Goal: Task Accomplishment & Management: Use online tool/utility

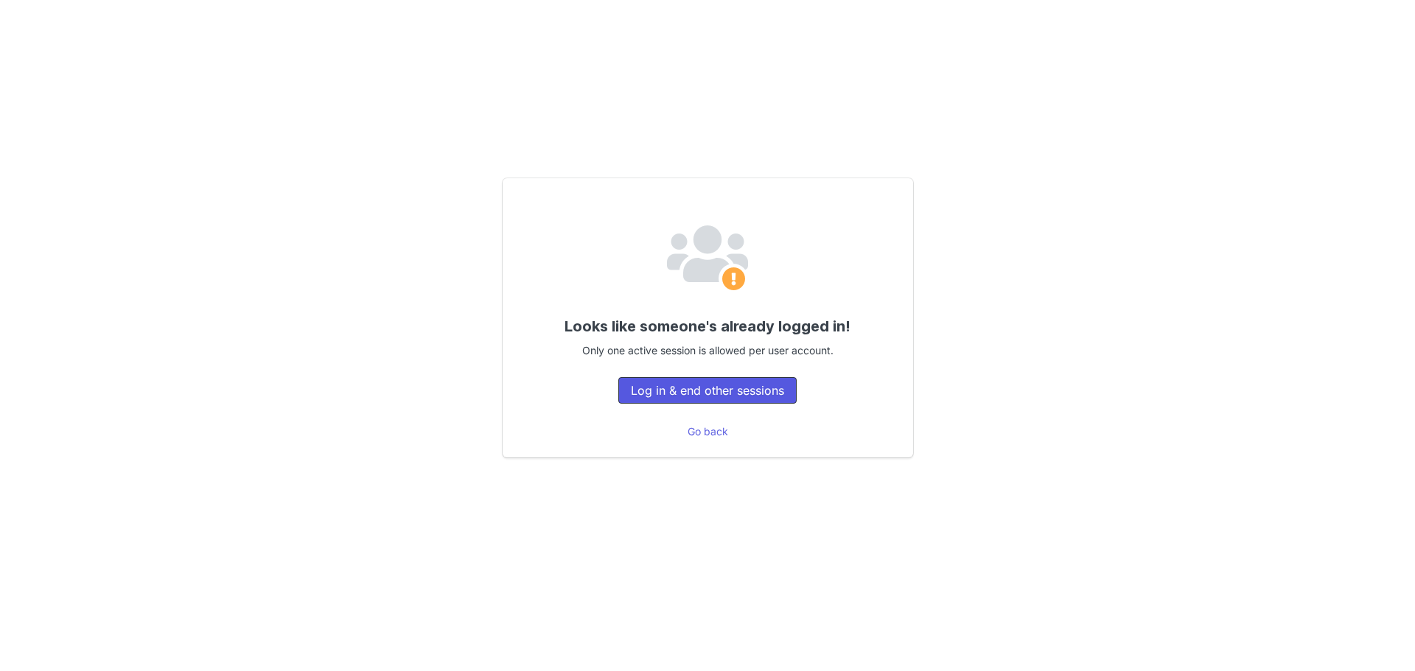
click at [720, 393] on button "Log in & end other sessions" at bounding box center [707, 390] width 178 height 27
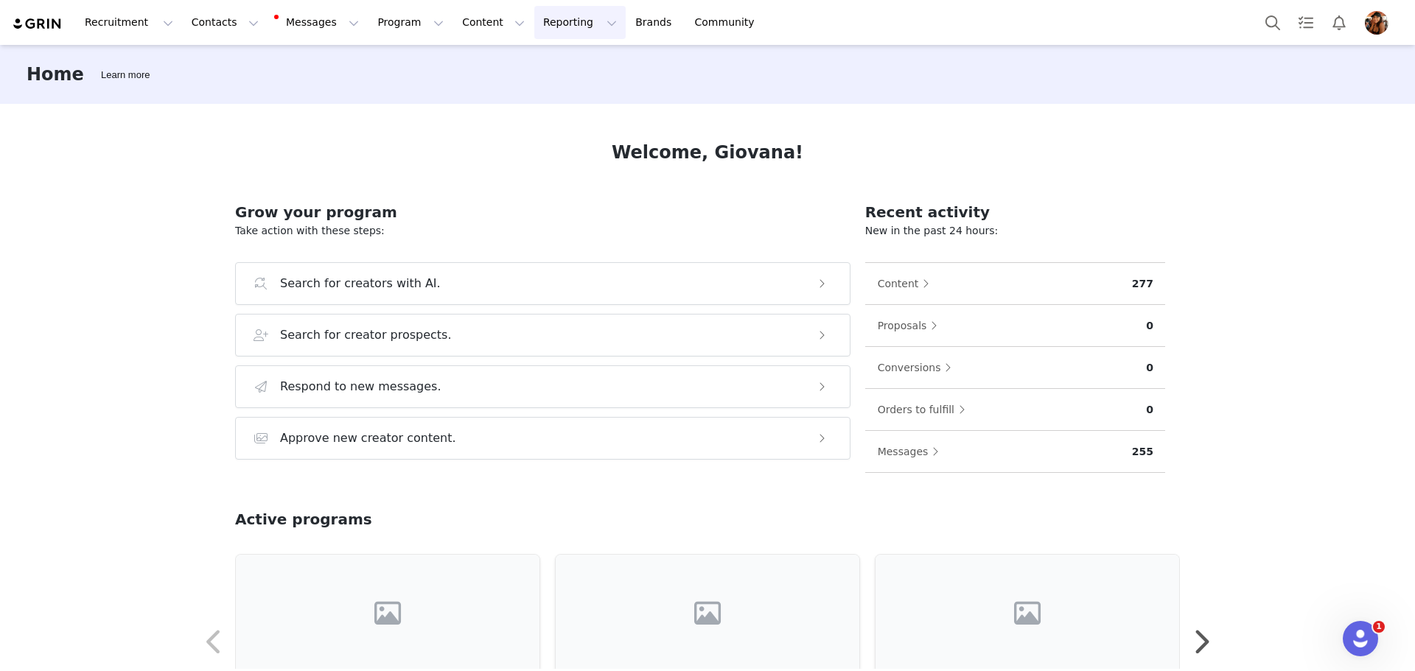
click at [534, 30] on button "Reporting Reporting" at bounding box center [579, 22] width 91 height 33
click at [542, 102] on link "Report Builder" at bounding box center [538, 92] width 116 height 27
